Goal: Task Accomplishment & Management: Use online tool/utility

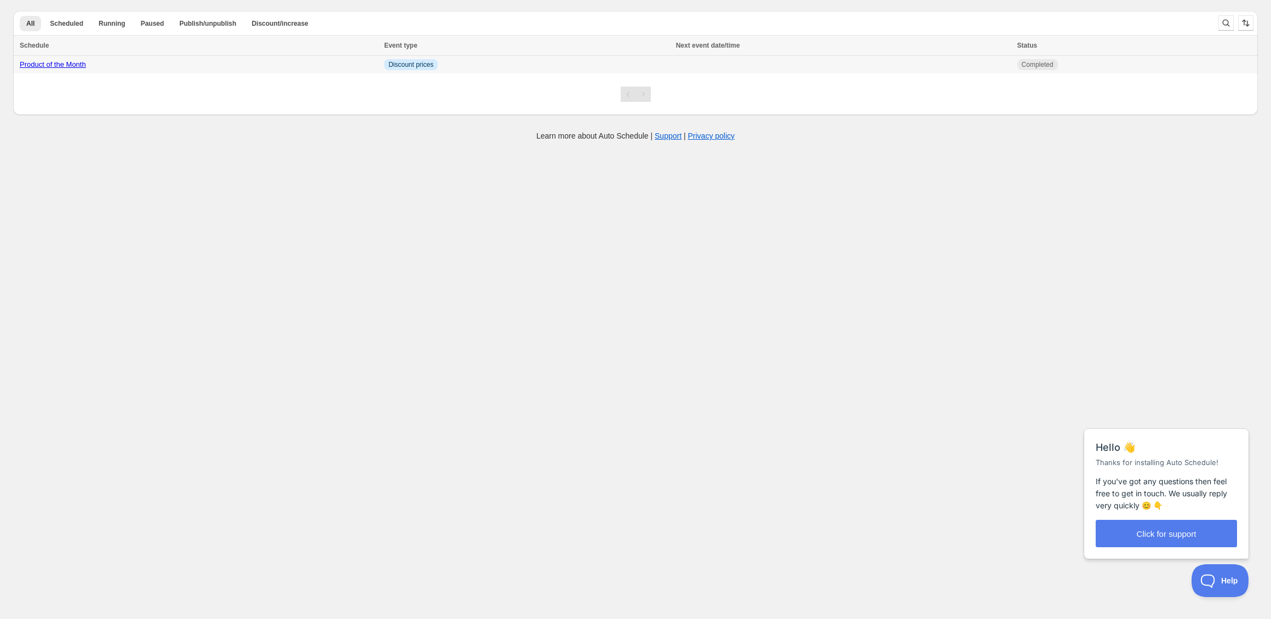
click at [67, 62] on link "Product of the Month" at bounding box center [53, 64] width 66 height 8
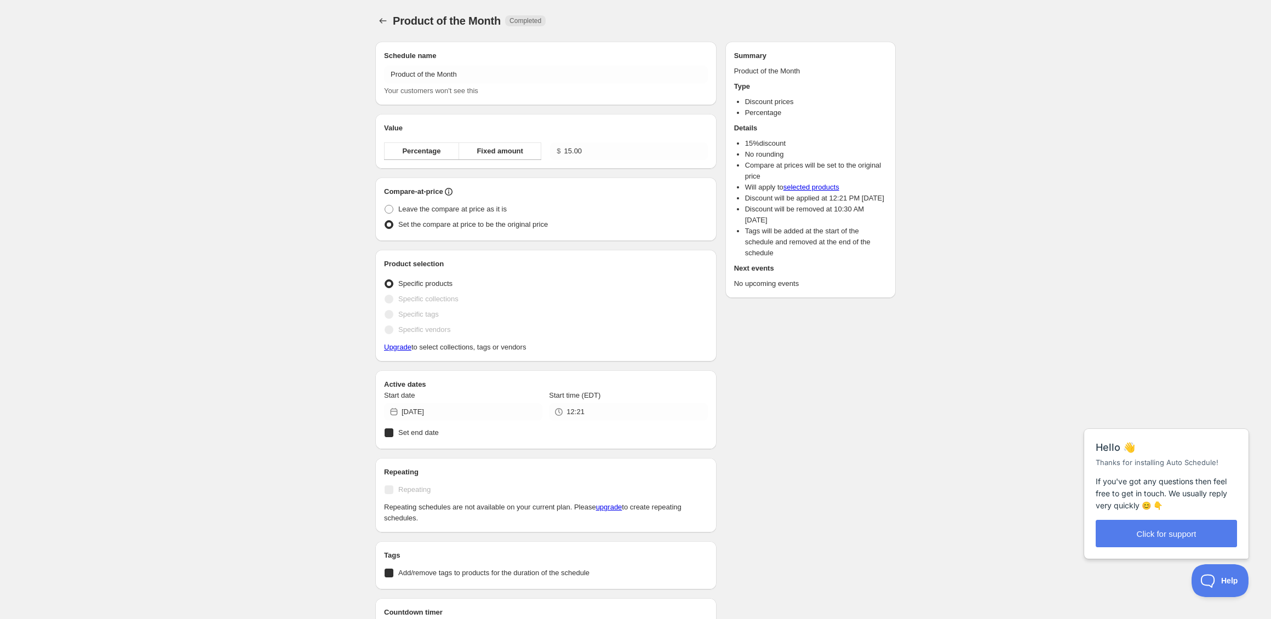
radio input "true"
checkbox input "true"
